Goal: Task Accomplishment & Management: Manage account settings

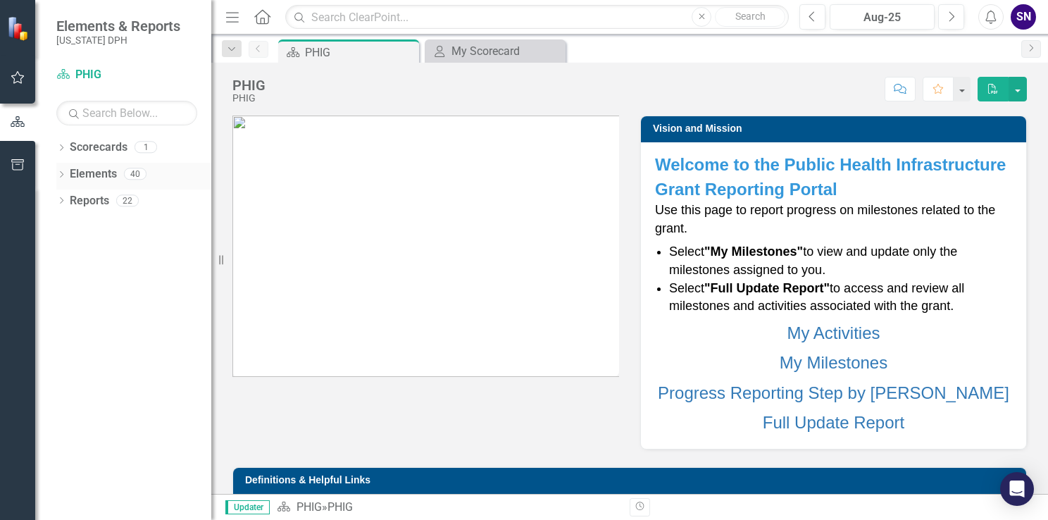
click at [61, 176] on icon "Dropdown" at bounding box center [61, 176] width 10 height 8
click at [69, 256] on icon "Dropdown" at bounding box center [68, 255] width 10 height 8
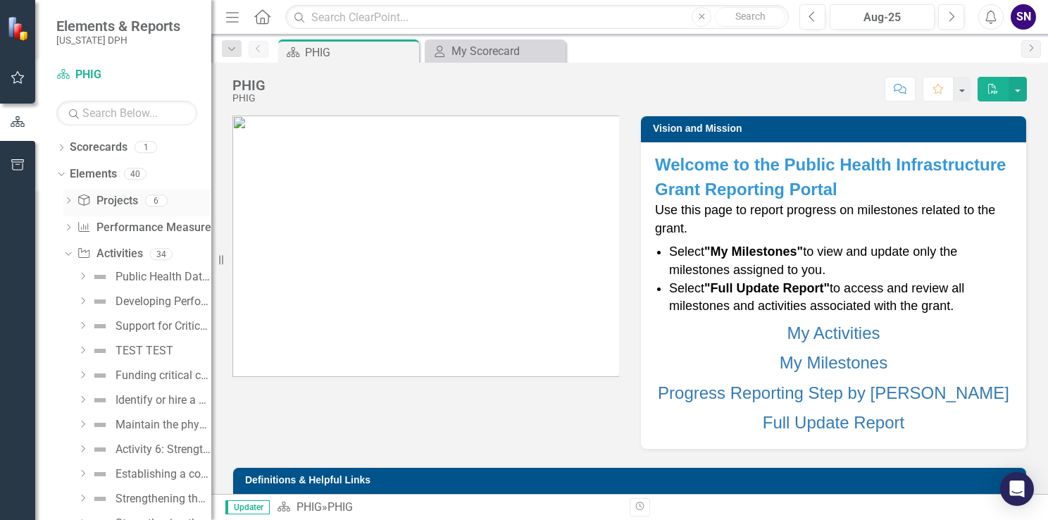
click at [70, 201] on icon "Dropdown" at bounding box center [68, 202] width 10 height 8
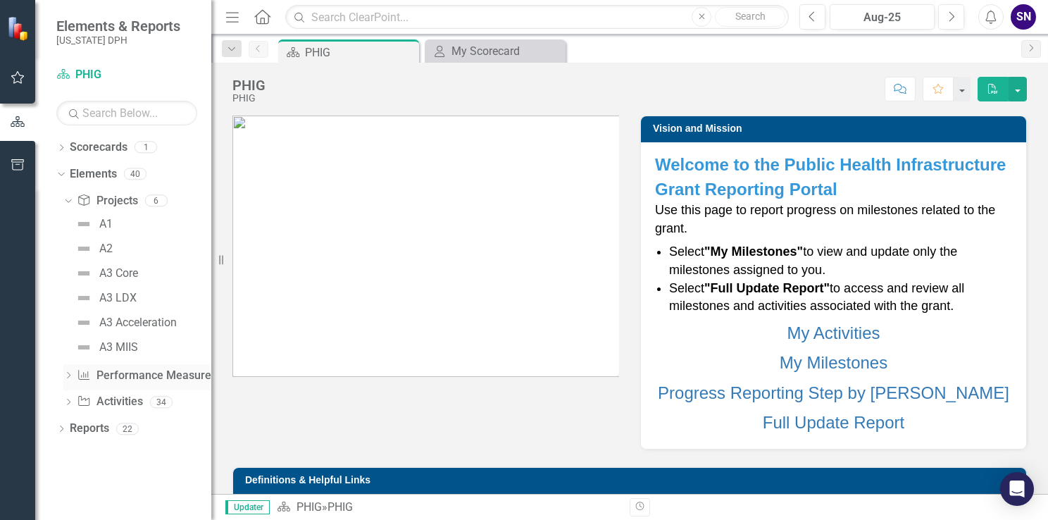
click at [65, 377] on icon "Dropdown" at bounding box center [68, 376] width 10 height 8
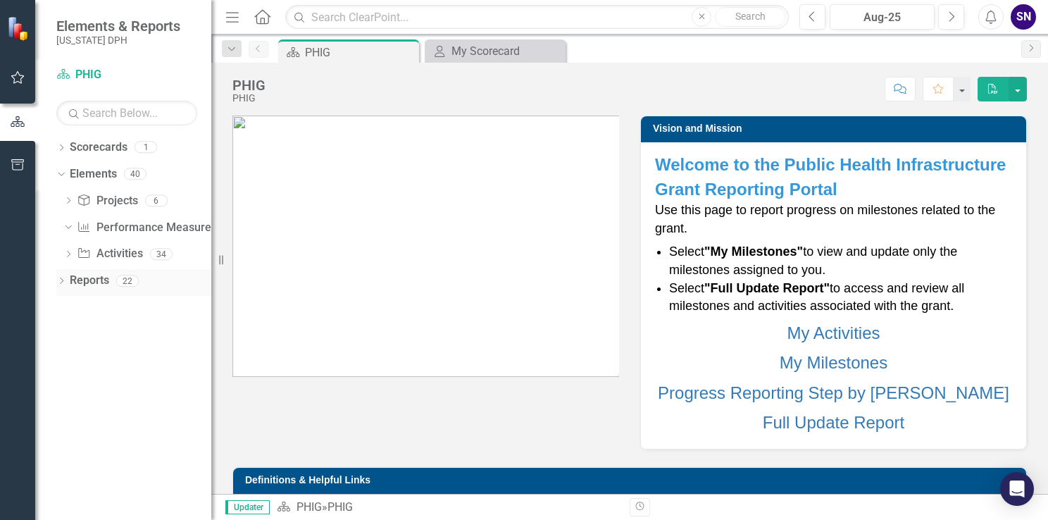
click at [57, 283] on icon "Dropdown" at bounding box center [61, 282] width 10 height 8
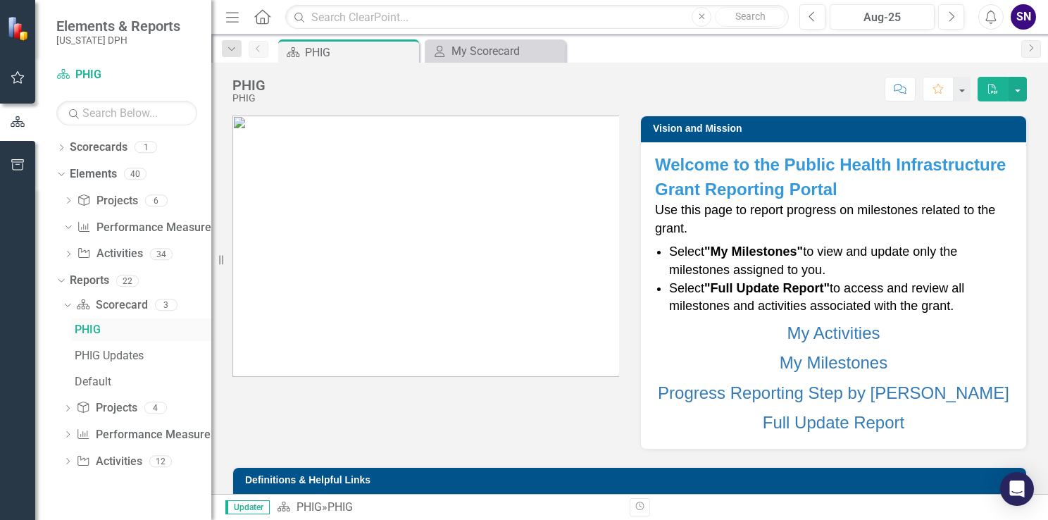
click at [132, 334] on div "PHIG" at bounding box center [143, 329] width 137 height 13
click at [122, 311] on link "Scorecard Scorecard" at bounding box center [111, 305] width 71 height 16
click at [116, 361] on div "PHIG Updates" at bounding box center [143, 355] width 137 height 13
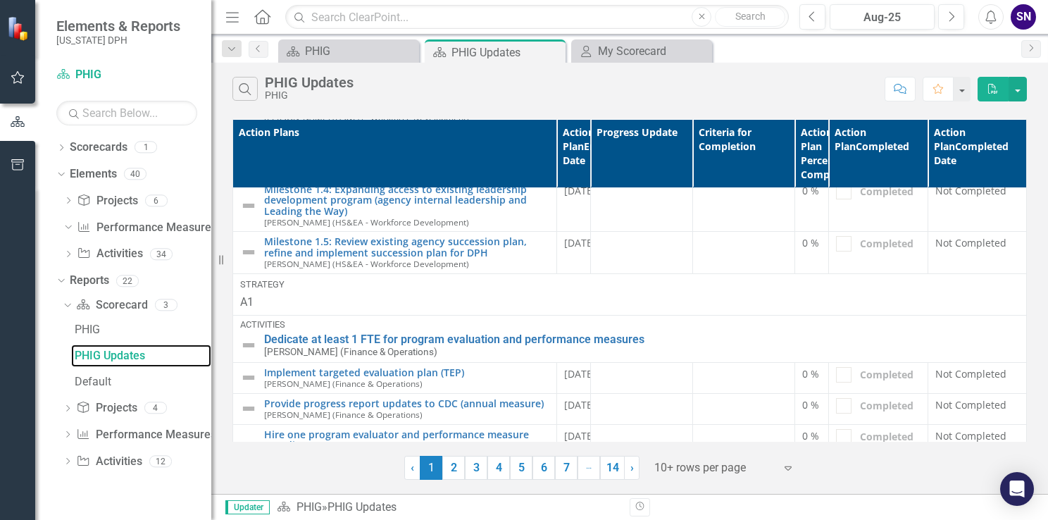
scroll to position [341, 0]
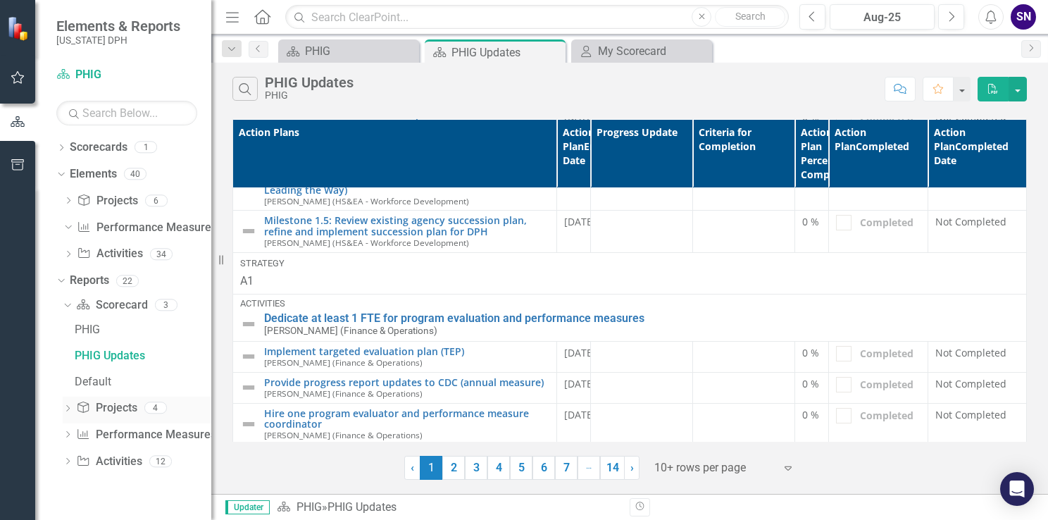
click at [73, 411] on div "Dropdown Project Projects 4" at bounding box center [137, 409] width 149 height 27
click at [68, 407] on icon "Dropdown" at bounding box center [68, 410] width 10 height 8
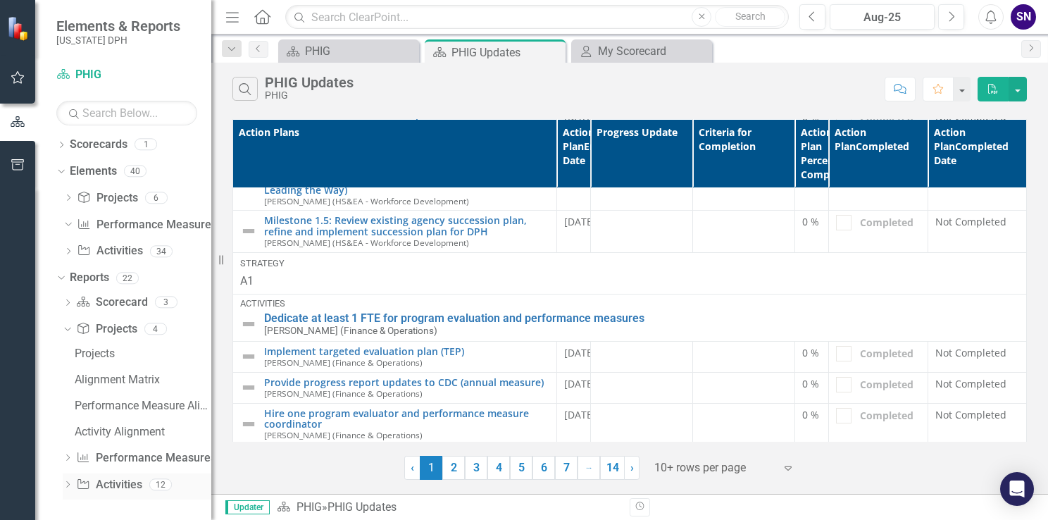
click at [68, 484] on icon "Dropdown" at bounding box center [68, 486] width 10 height 8
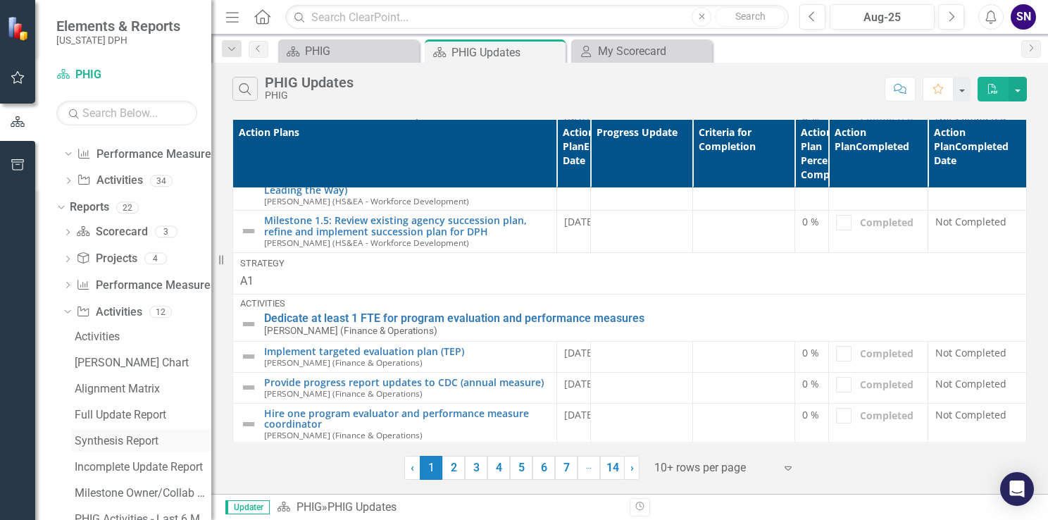
scroll to position [211, 0]
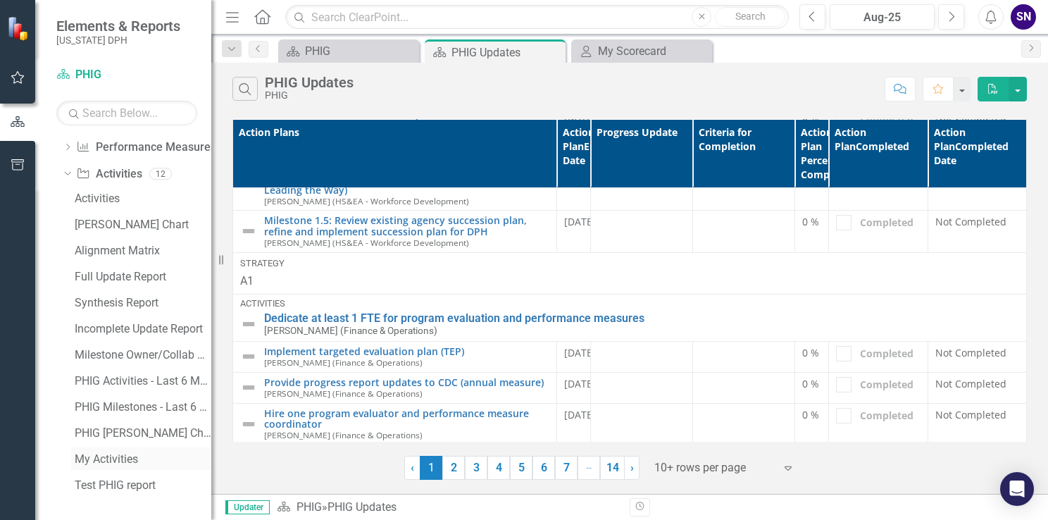
click at [90, 458] on div "My Activities" at bounding box center [143, 459] width 137 height 13
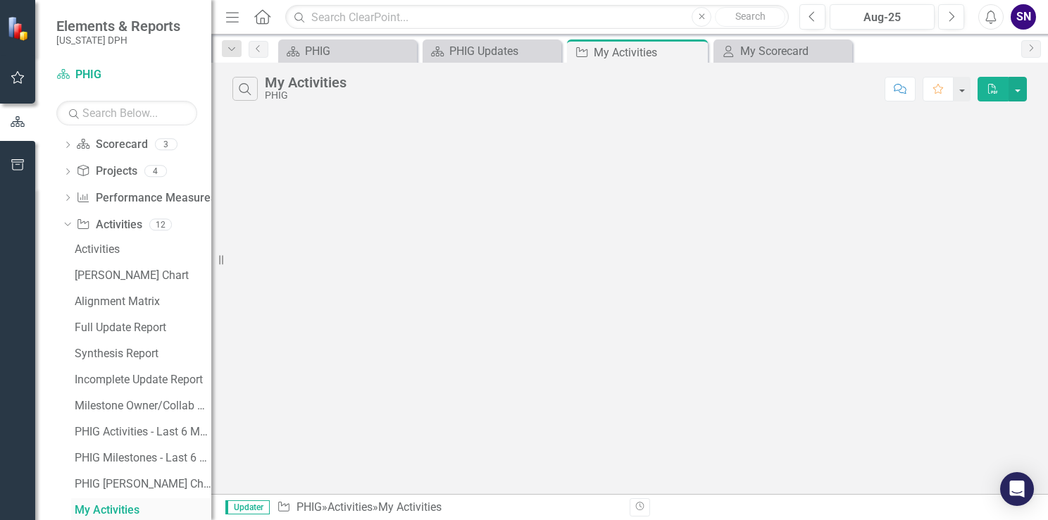
scroll to position [211, 0]
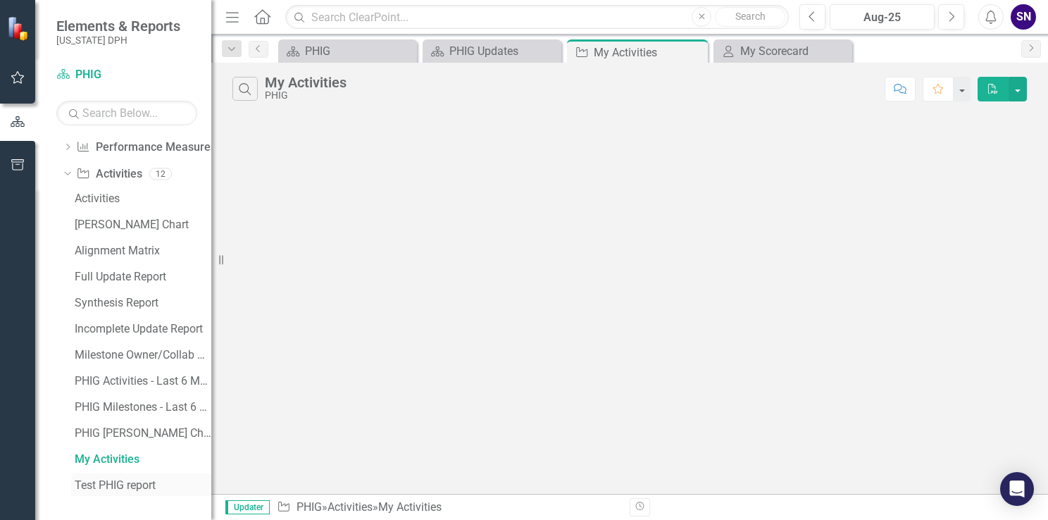
click at [89, 476] on link "Test PHIG report" at bounding box center [141, 484] width 140 height 23
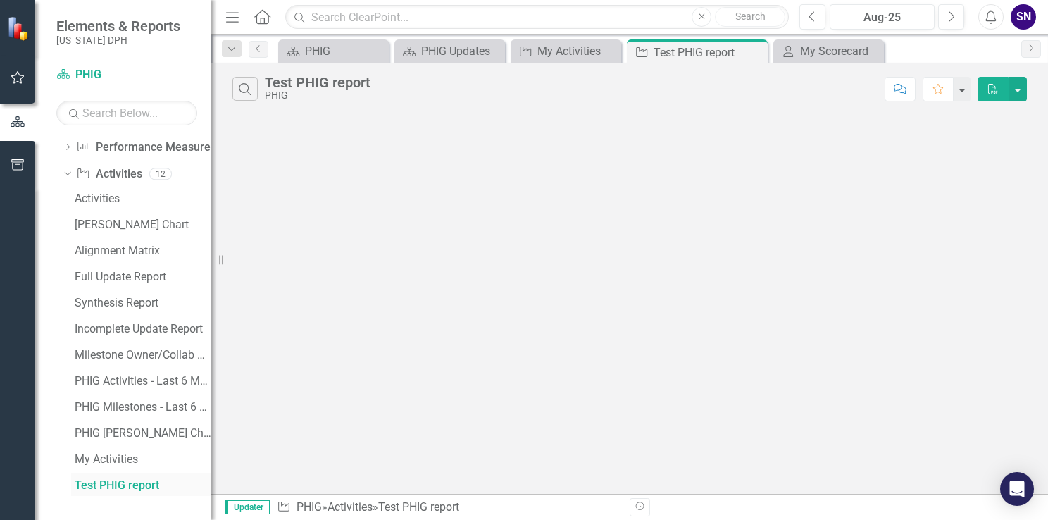
scroll to position [187, 0]
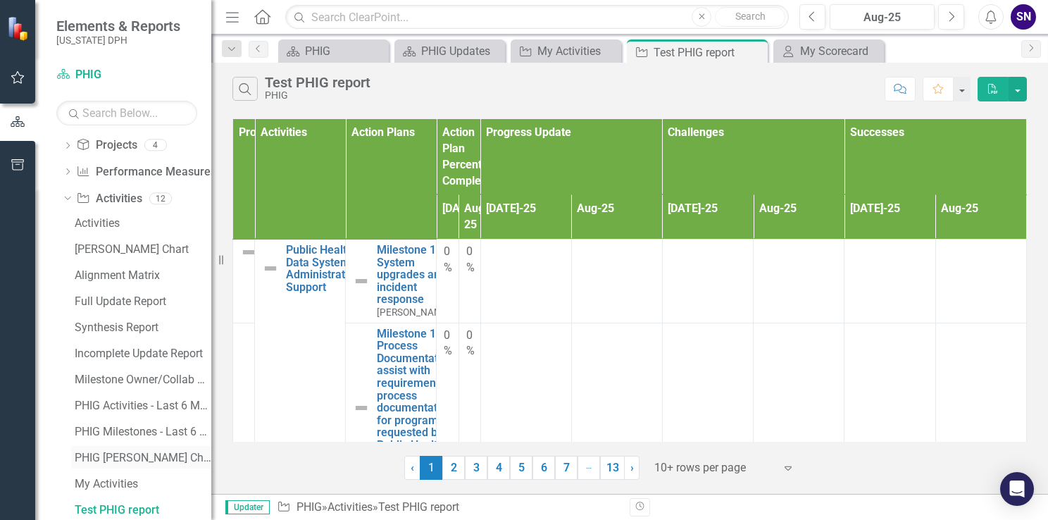
click at [96, 456] on div "PHIG [PERSON_NAME] Chart" at bounding box center [143, 457] width 137 height 13
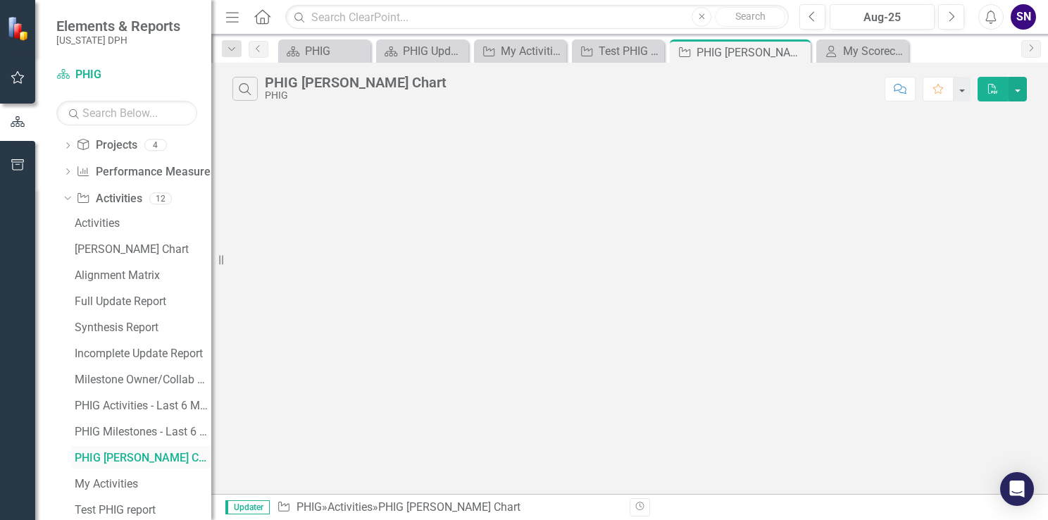
scroll to position [135, 0]
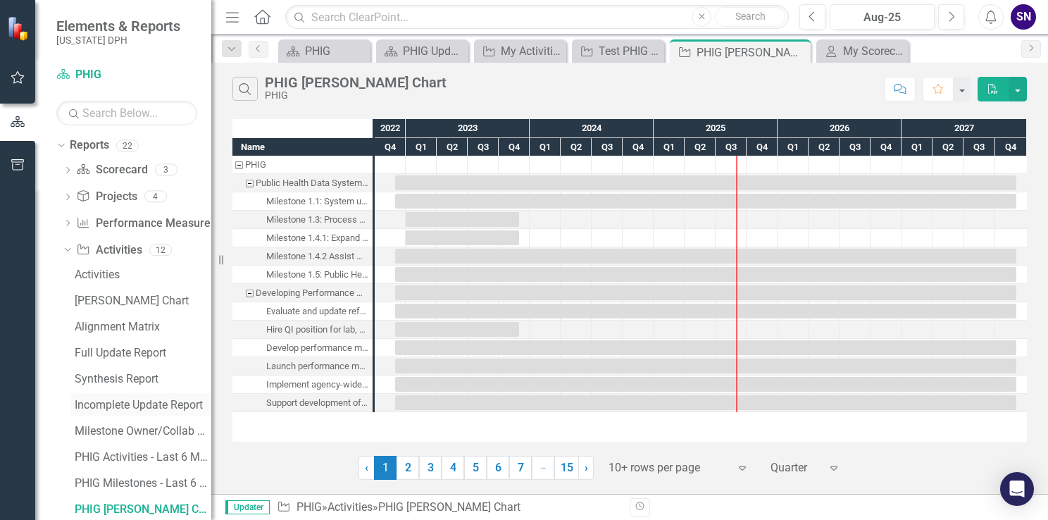
click at [104, 404] on div "Incomplete Update Report" at bounding box center [143, 405] width 137 height 13
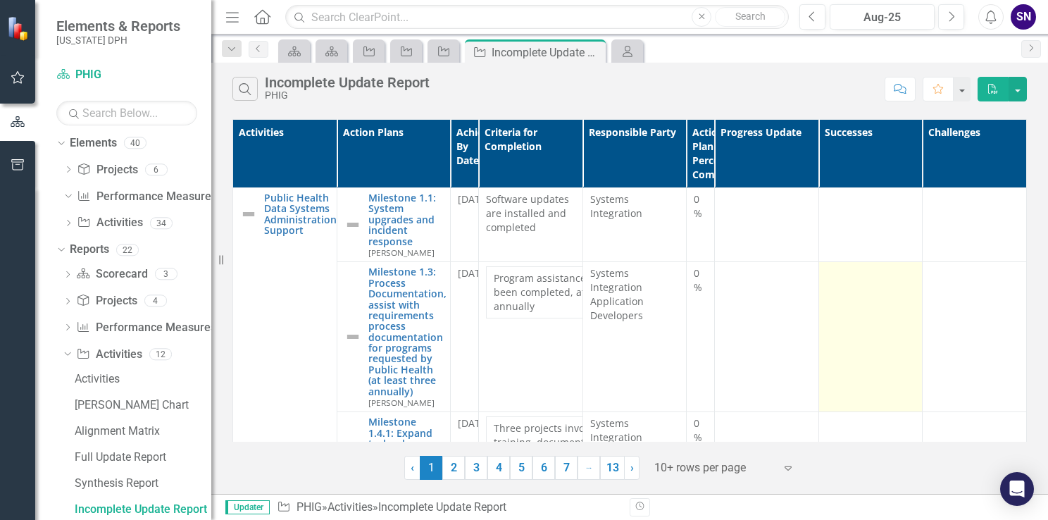
click at [853, 292] on td at bounding box center [870, 337] width 104 height 150
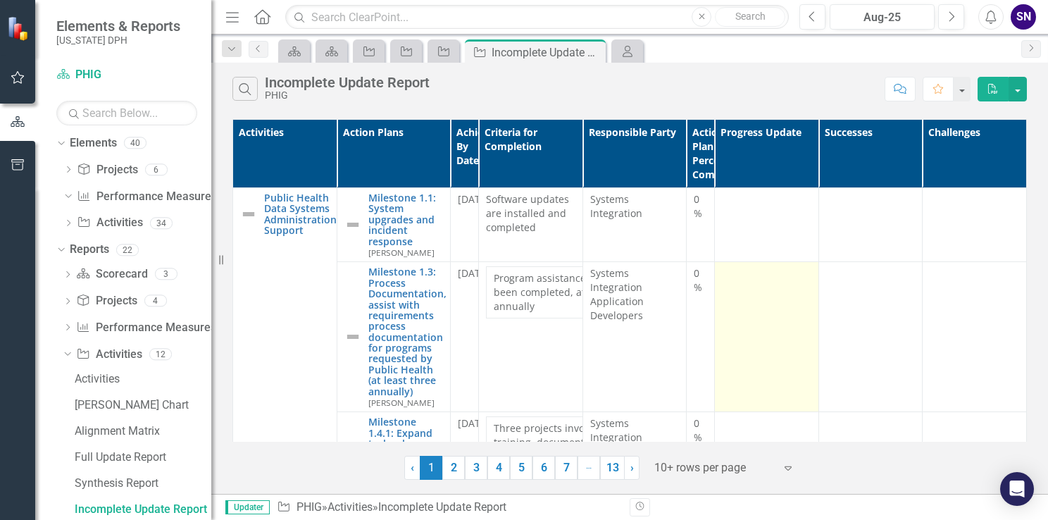
scroll to position [141, 0]
